Goal: Navigation & Orientation: Find specific page/section

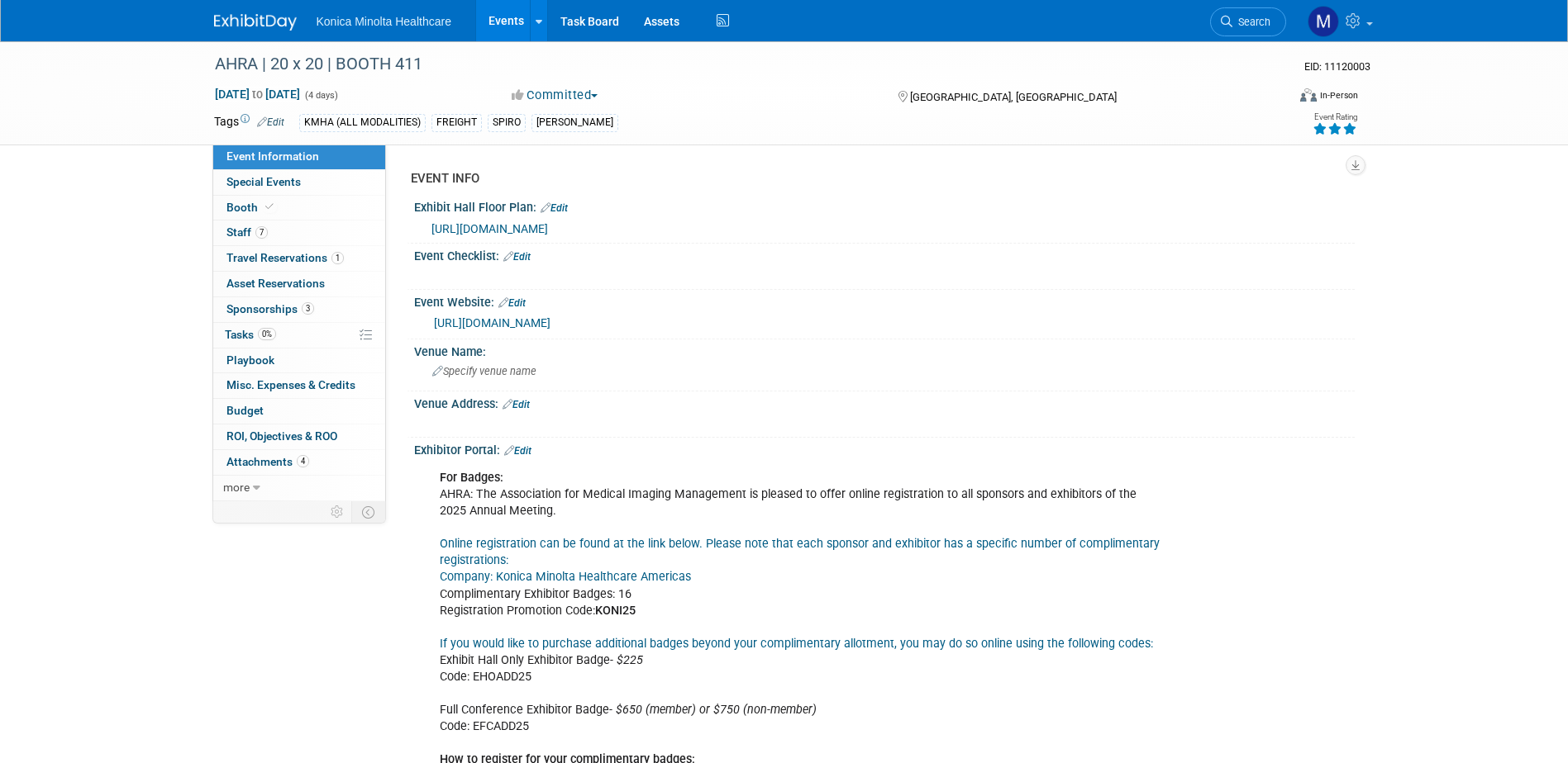
click at [507, 19] on link "Events" at bounding box center [506, 20] width 61 height 41
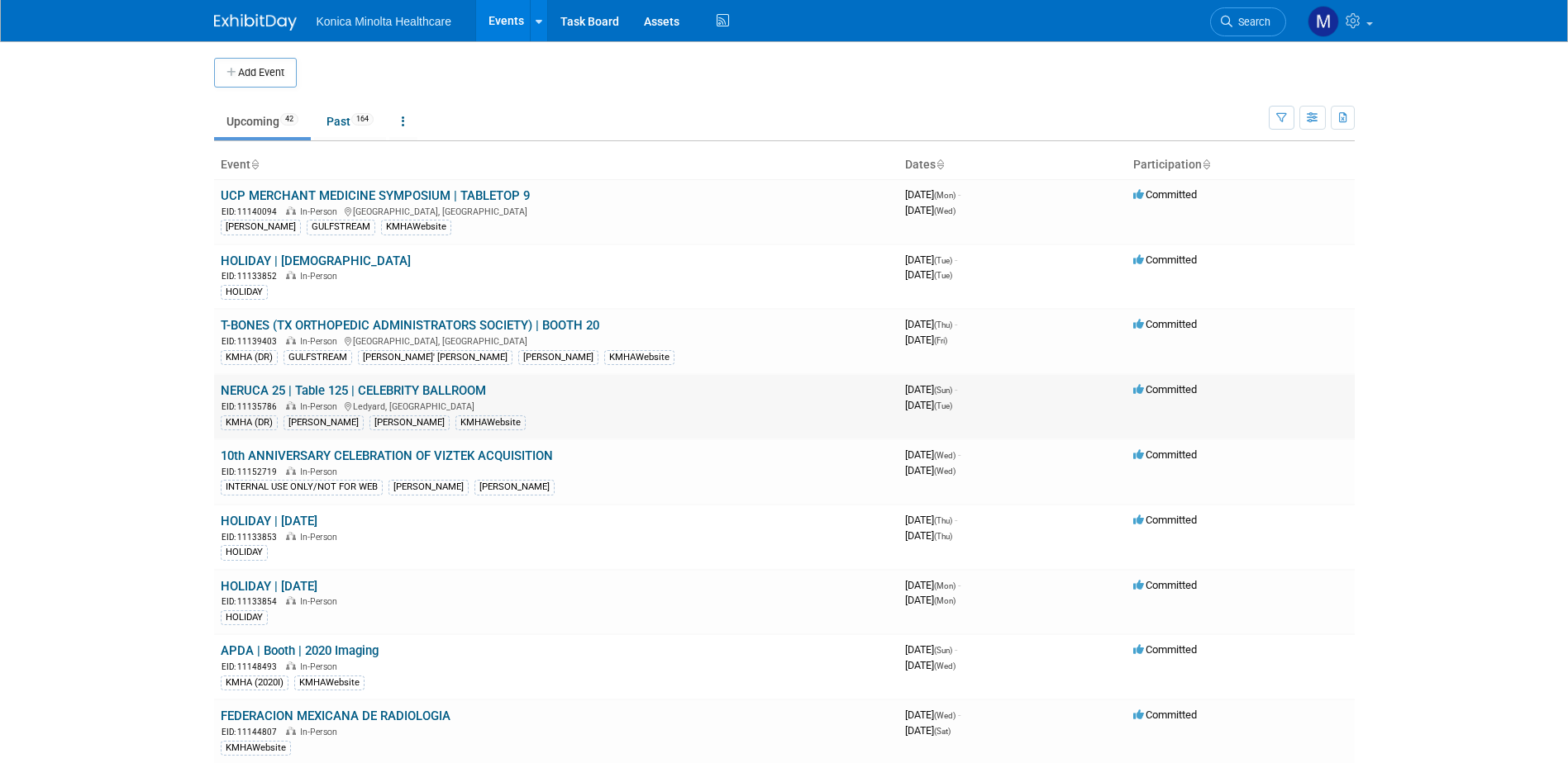
click at [454, 388] on link "NERUCA 25 | Table 125 | CELEBRITY BALLROOM" at bounding box center [353, 390] width 266 height 15
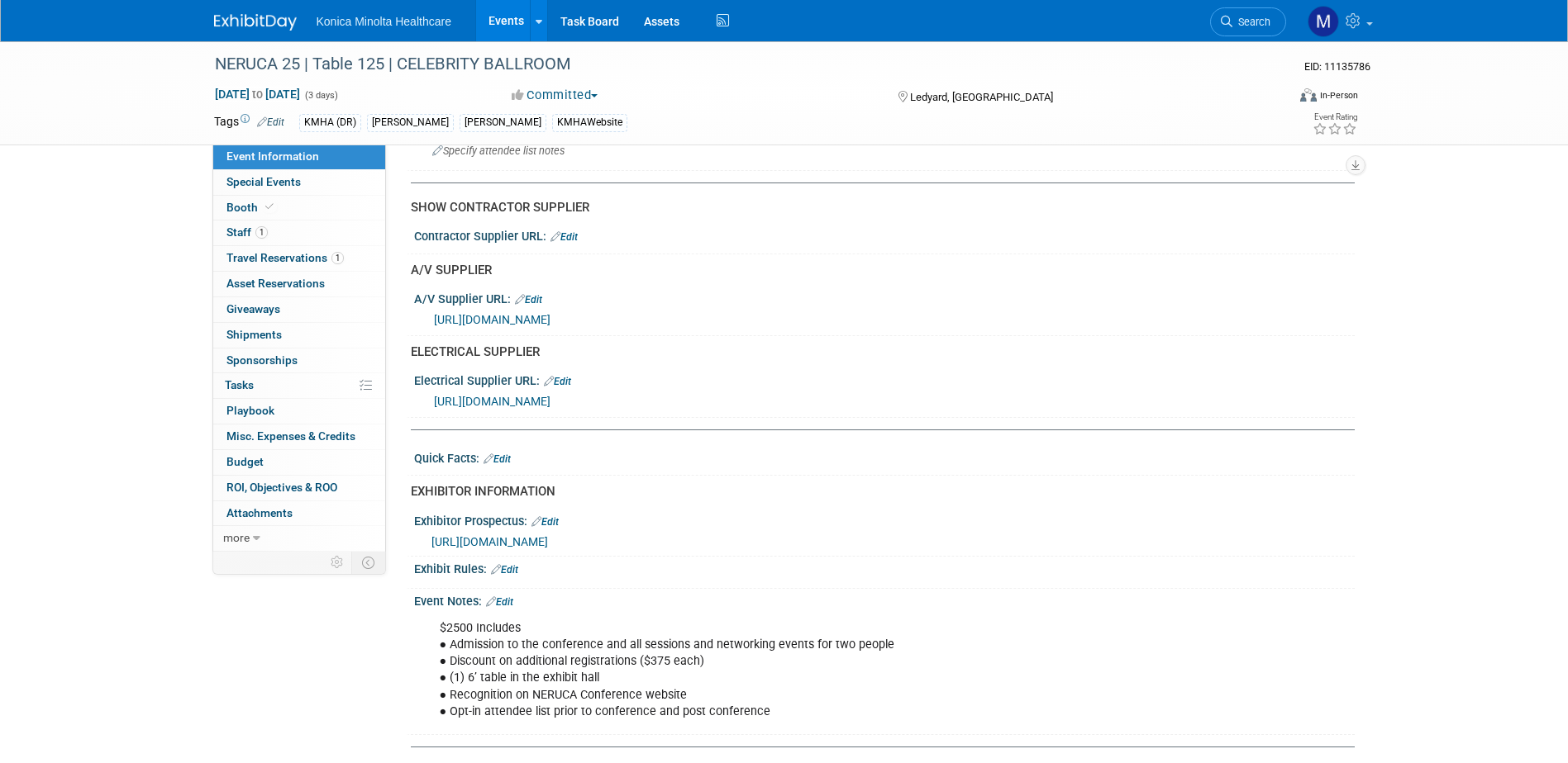
scroll to position [429, 0]
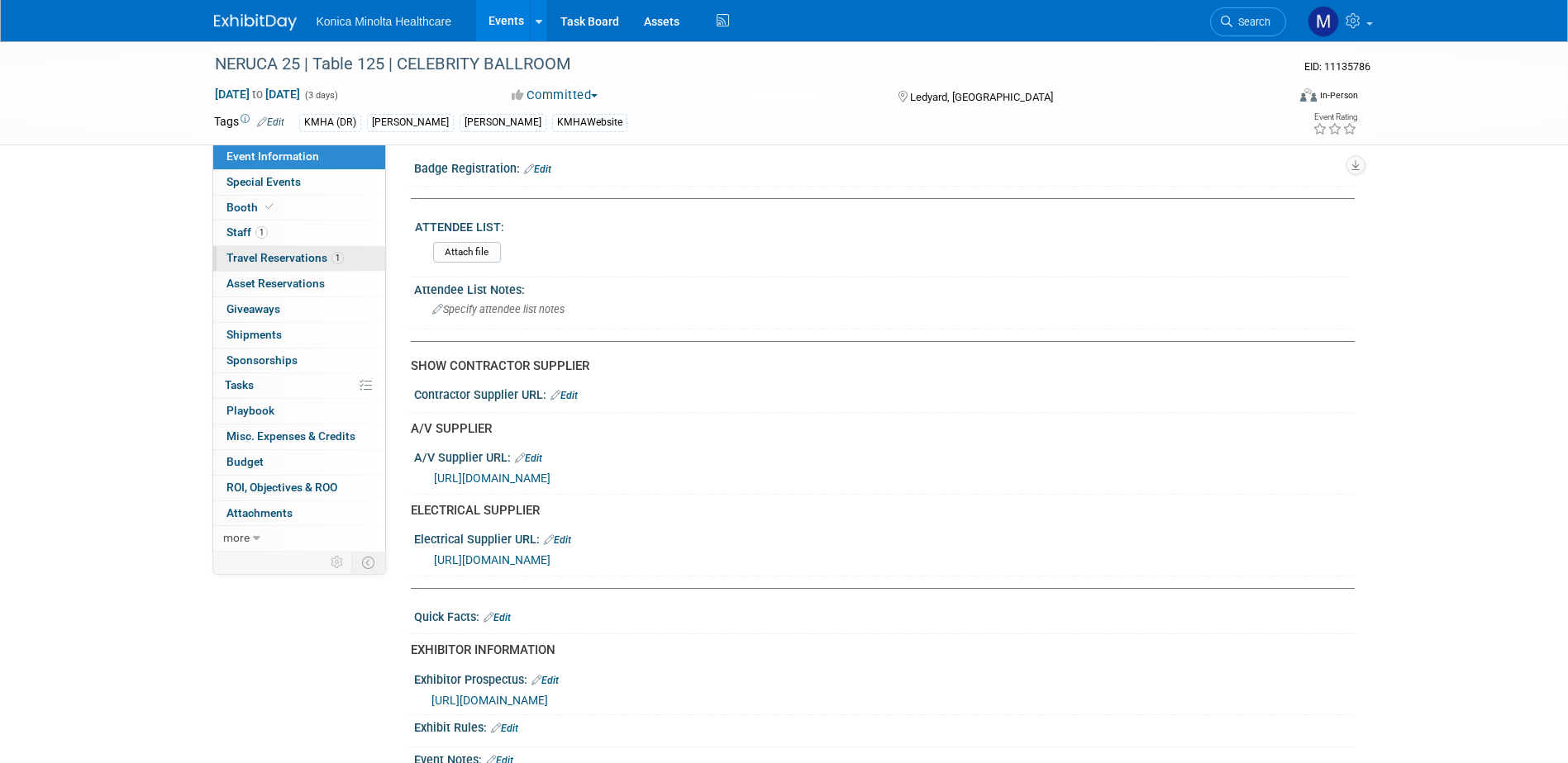
click at [356, 259] on link "1 Travel Reservations 1" at bounding box center [299, 258] width 172 height 25
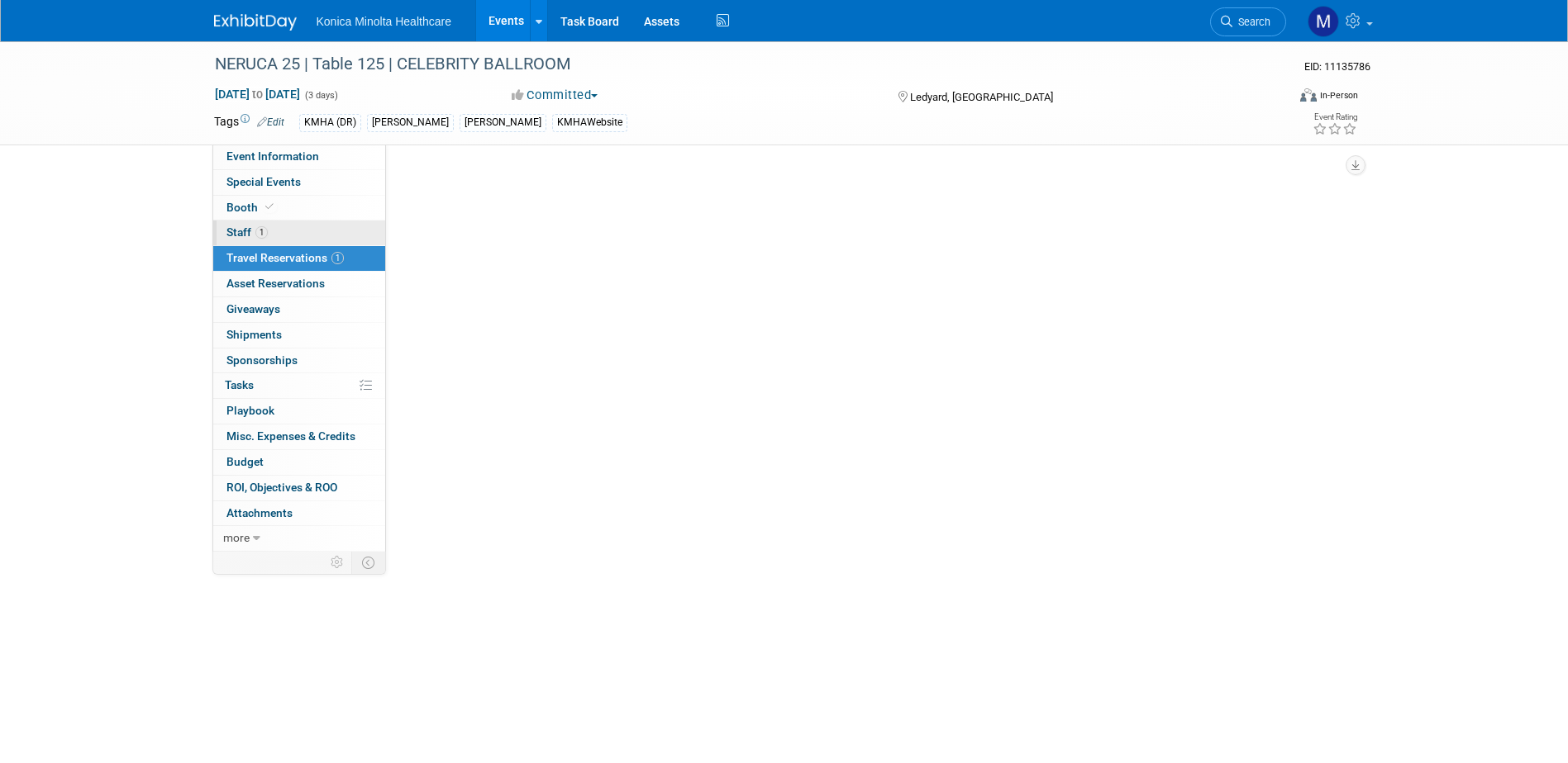
scroll to position [0, 0]
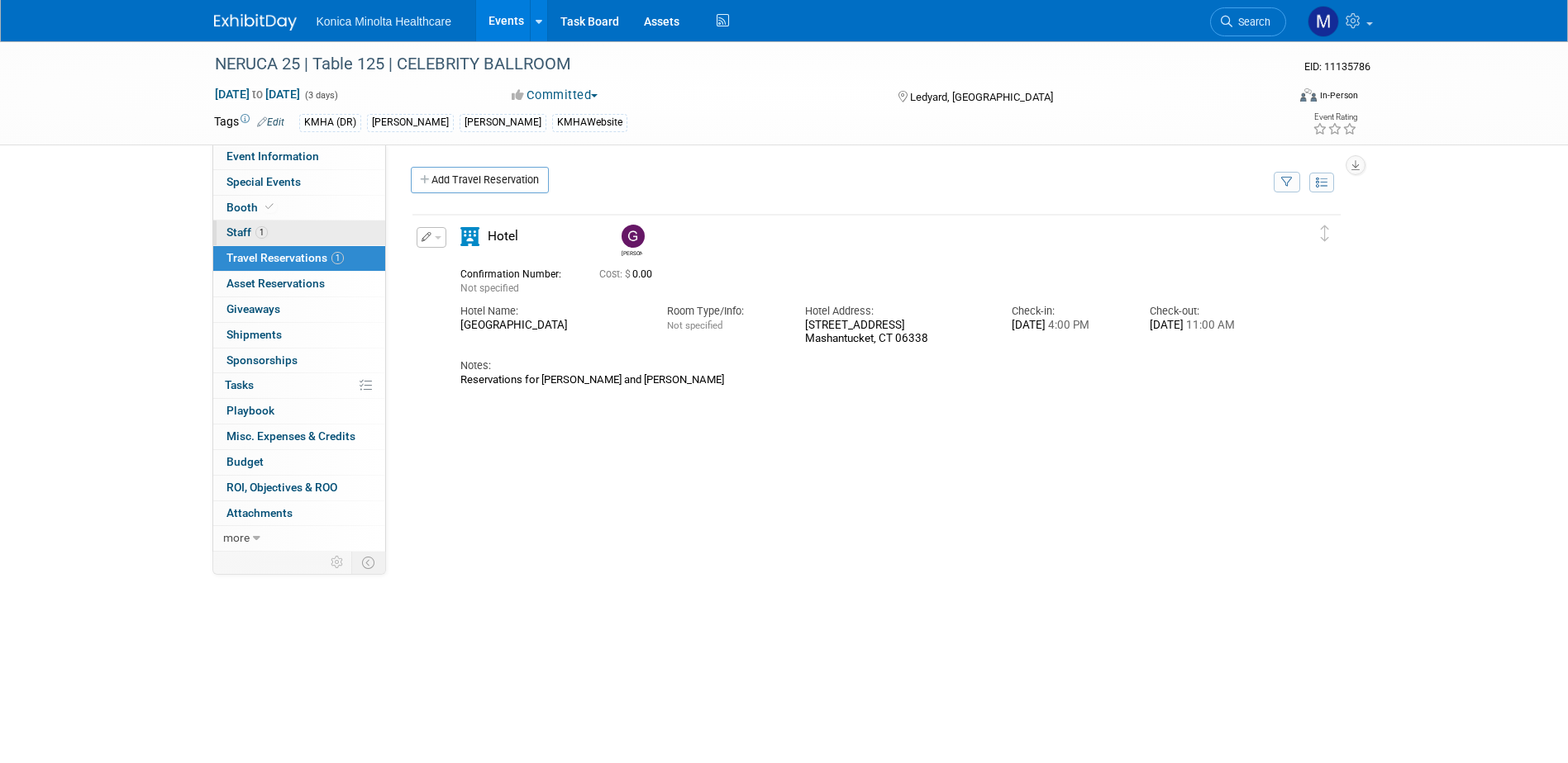
click at [342, 231] on link "1 Staff 1" at bounding box center [299, 233] width 172 height 25
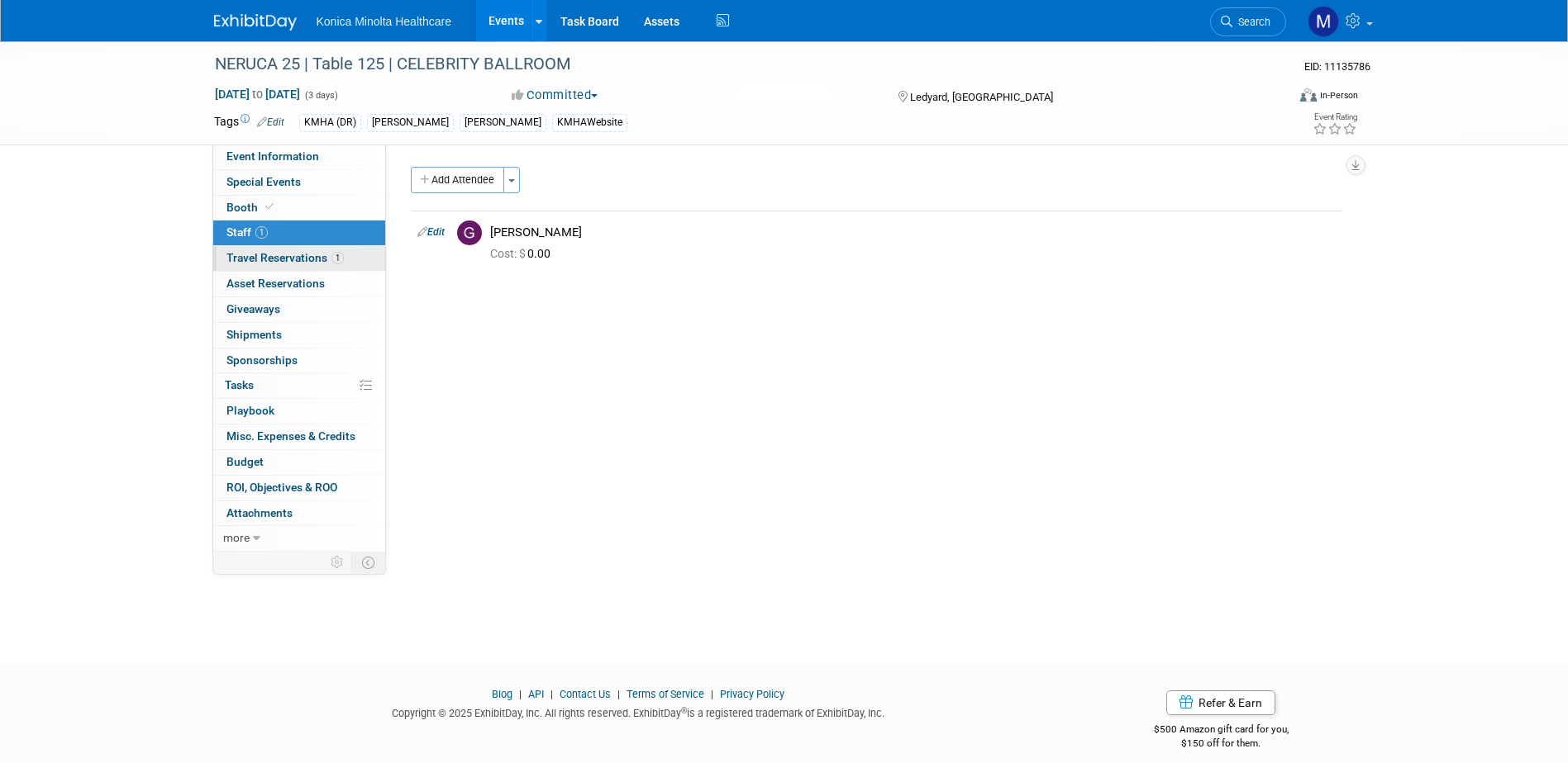
click at [348, 248] on link "1 Travel Reservations 1" at bounding box center [299, 258] width 172 height 25
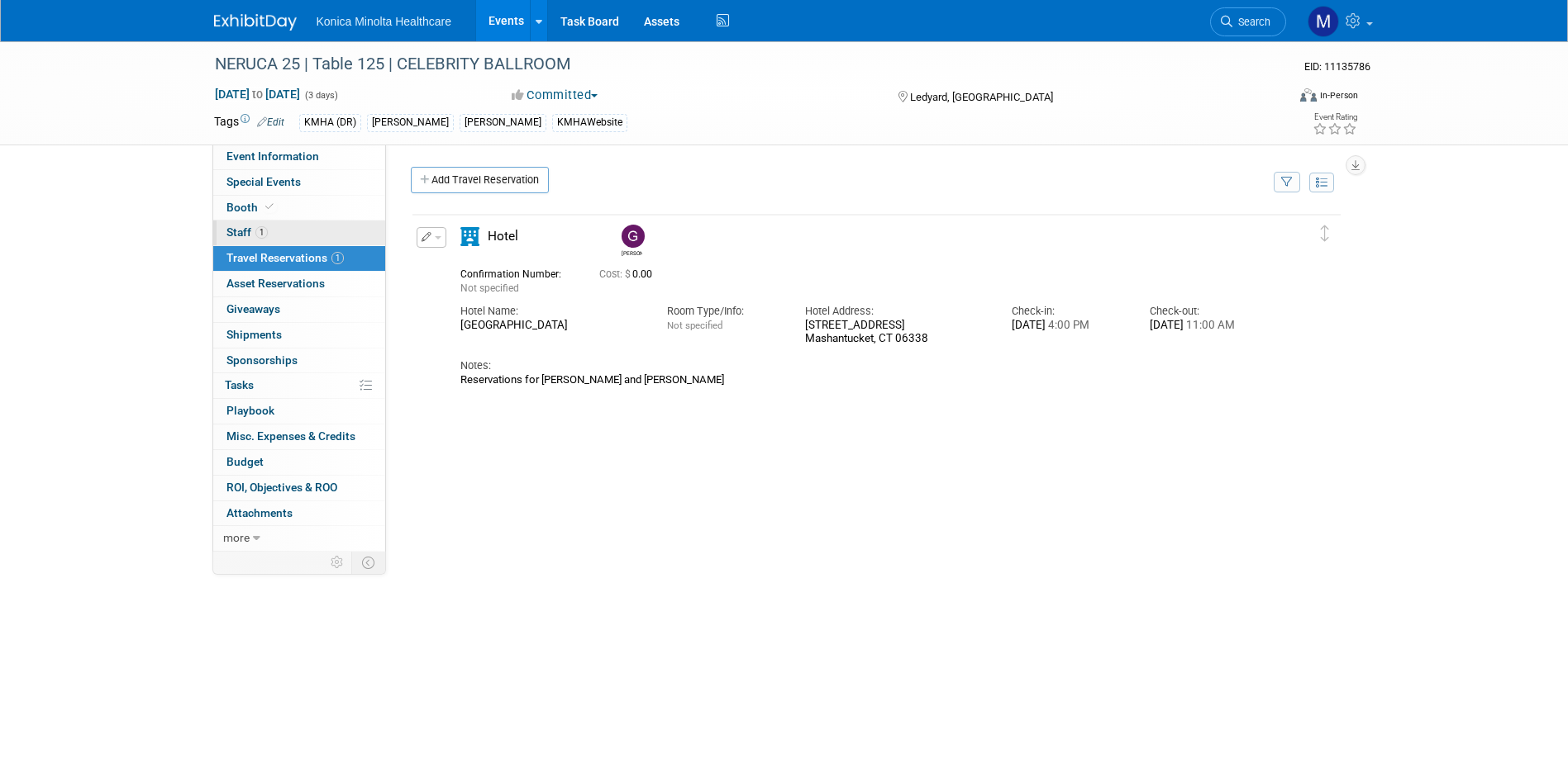
click at [267, 235] on span "1" at bounding box center [261, 232] width 12 height 12
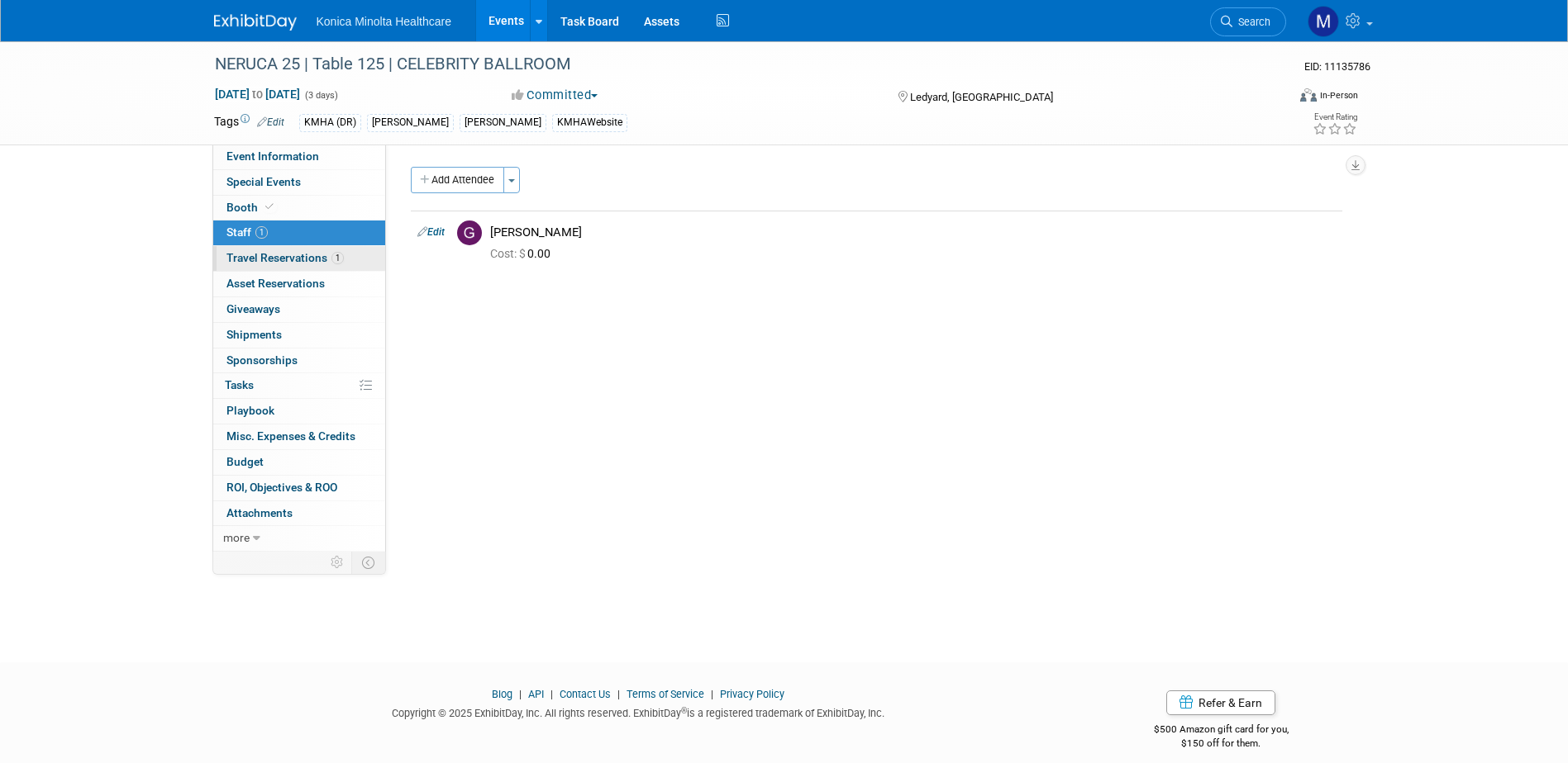
click at [259, 259] on span "Travel Reservations 1" at bounding box center [285, 258] width 117 height 13
